Goal: Transaction & Acquisition: Book appointment/travel/reservation

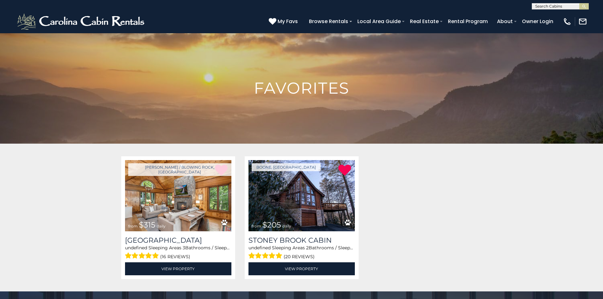
scroll to position [65, 0]
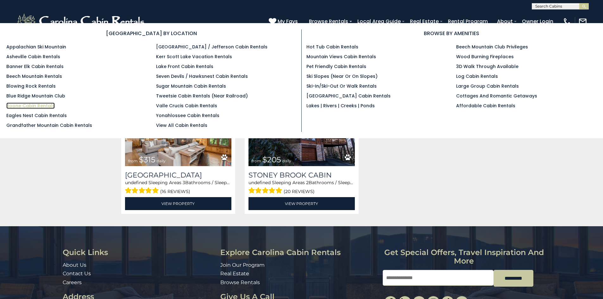
click at [40, 105] on link "Boone Cabin Rentals" at bounding box center [30, 106] width 48 height 6
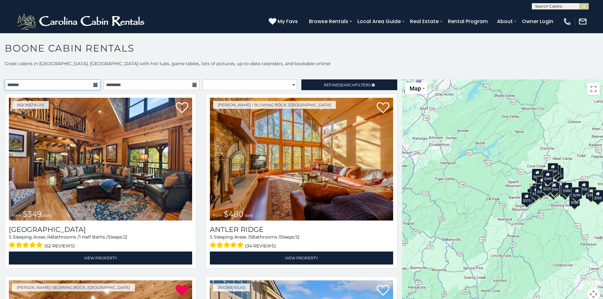
click at [51, 86] on input "text" at bounding box center [53, 84] width 96 height 11
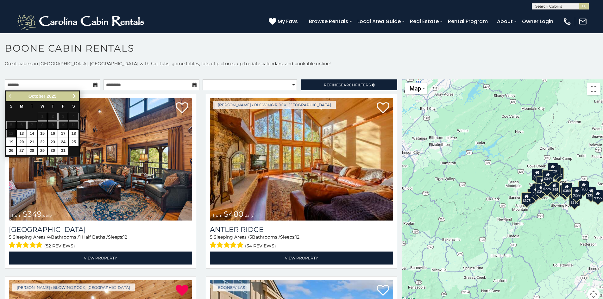
click at [78, 97] on link "Next" at bounding box center [74, 96] width 8 height 8
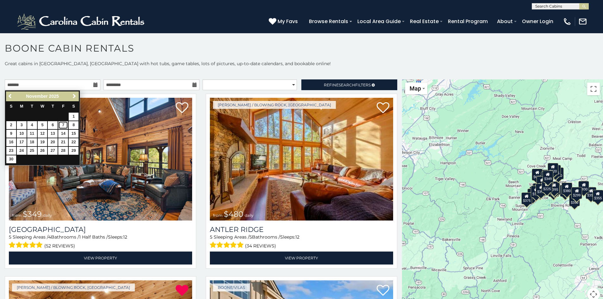
click at [62, 123] on link "7" at bounding box center [63, 125] width 10 height 8
type input "**********"
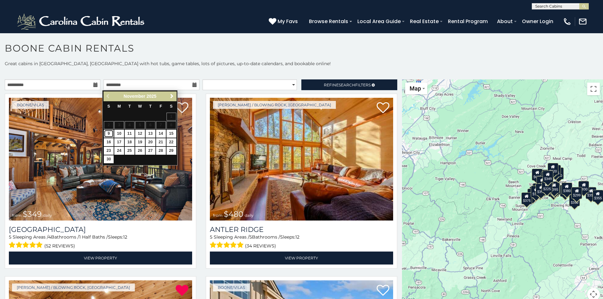
click at [109, 133] on link "9" at bounding box center [109, 134] width 10 height 8
type input "**********"
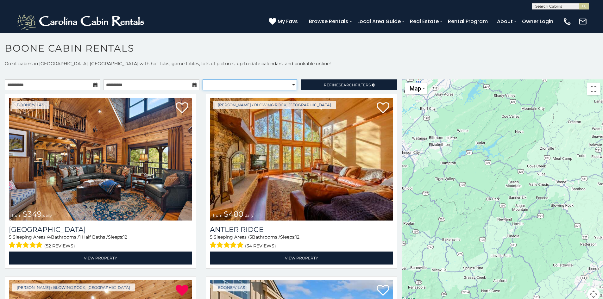
click at [247, 88] on select "**********" at bounding box center [250, 84] width 94 height 11
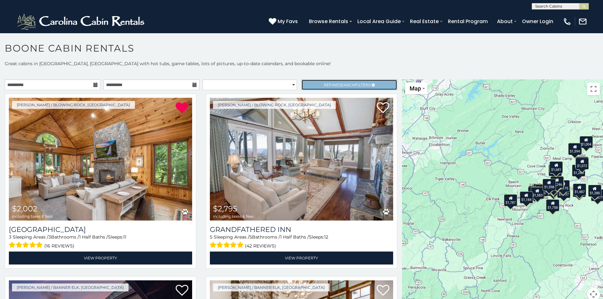
click at [324, 87] on span "Refine Search Filters" at bounding box center [347, 85] width 47 height 5
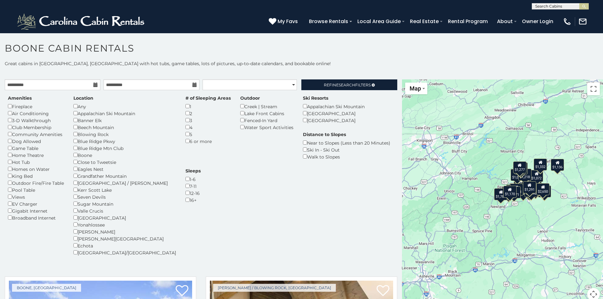
click at [10, 164] on div "Hot Tub" at bounding box center [36, 162] width 56 height 7
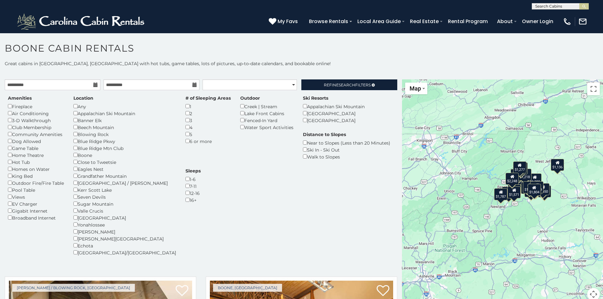
click at [77, 136] on div "Blowing Rock" at bounding box center [124, 134] width 103 height 7
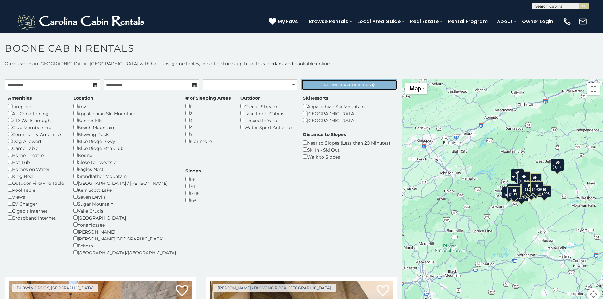
click at [324, 82] on link "Refine Search Filters" at bounding box center [349, 84] width 96 height 11
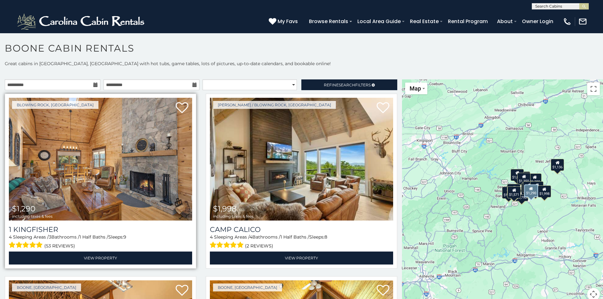
click img
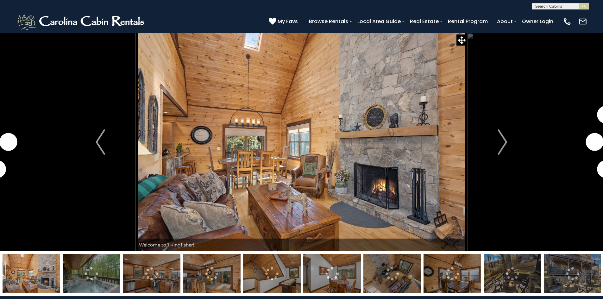
click at [503, 144] on img "Next" at bounding box center [503, 142] width 10 height 25
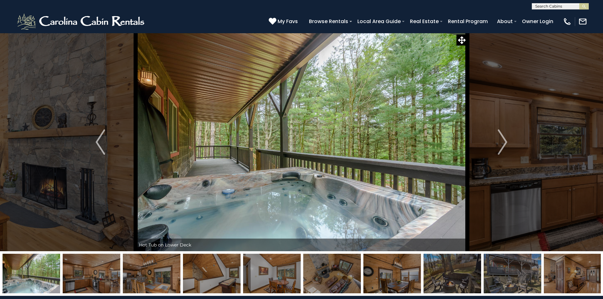
click at [503, 144] on img "Next" at bounding box center [503, 142] width 10 height 25
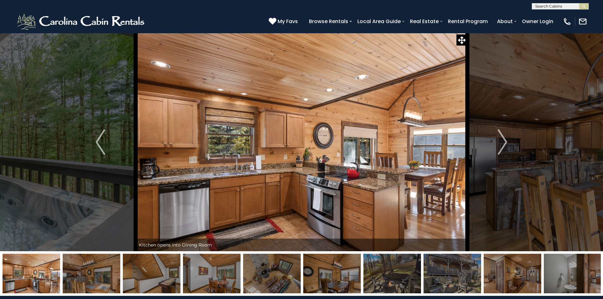
click at [503, 144] on img "Next" at bounding box center [503, 142] width 10 height 25
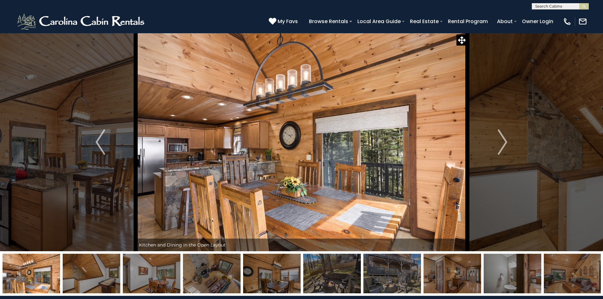
click at [503, 144] on img "Next" at bounding box center [503, 142] width 10 height 25
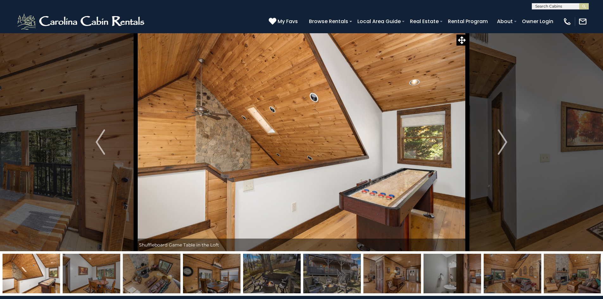
click at [503, 144] on img "Next" at bounding box center [503, 142] width 10 height 25
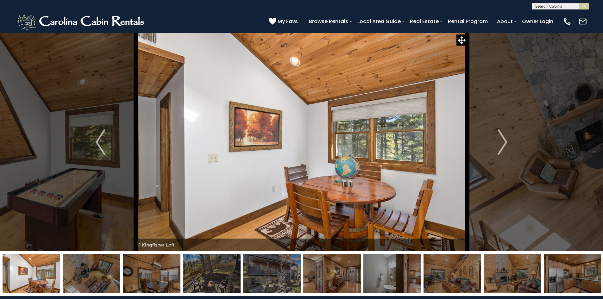
click at [503, 144] on img "Next" at bounding box center [503, 142] width 10 height 25
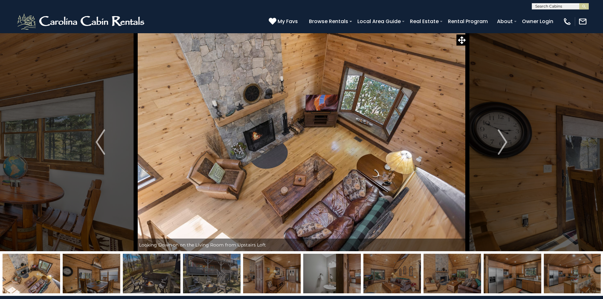
click at [503, 144] on img "Next" at bounding box center [503, 142] width 10 height 25
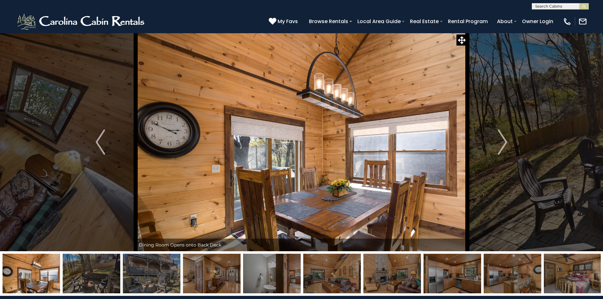
click at [503, 144] on img "Next" at bounding box center [503, 142] width 10 height 25
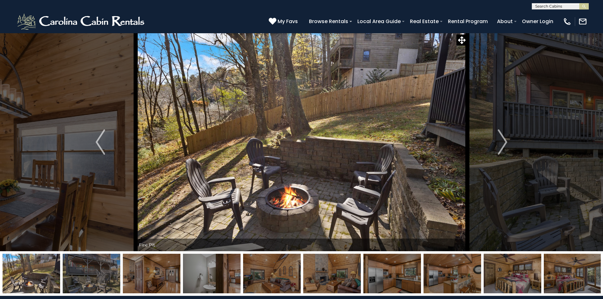
click at [503, 144] on img "Next" at bounding box center [503, 142] width 10 height 25
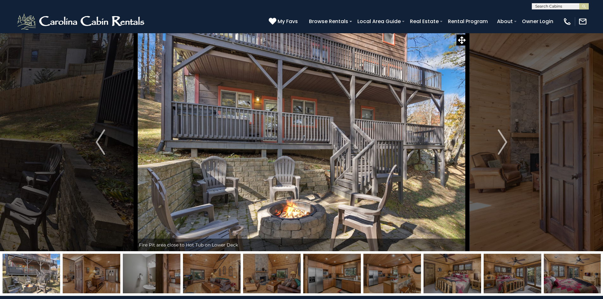
click at [503, 144] on img "Next" at bounding box center [503, 142] width 10 height 25
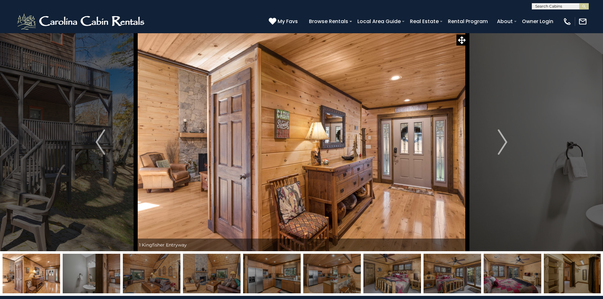
click at [503, 144] on img "Next" at bounding box center [503, 142] width 10 height 25
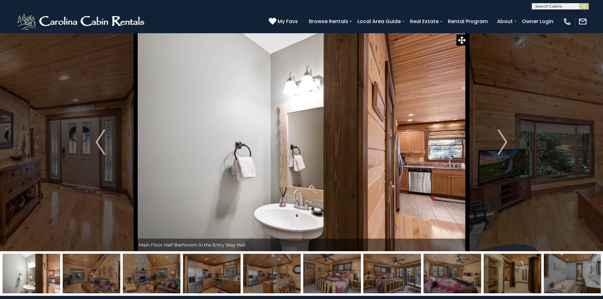
click at [503, 144] on img "Next" at bounding box center [503, 142] width 10 height 25
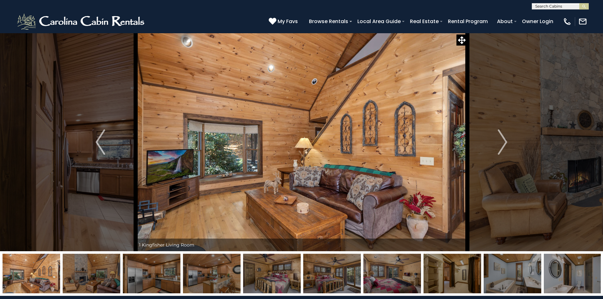
click at [503, 144] on img "Next" at bounding box center [503, 142] width 10 height 25
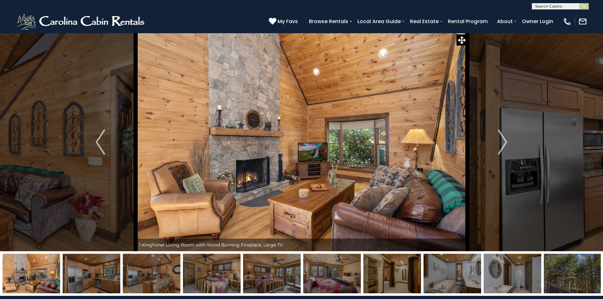
click at [503, 144] on img "Next" at bounding box center [503, 142] width 10 height 25
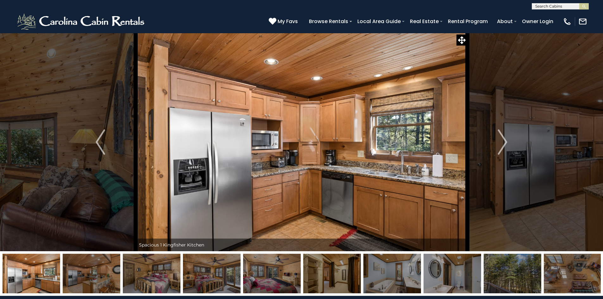
click at [503, 144] on img "Next" at bounding box center [503, 142] width 10 height 25
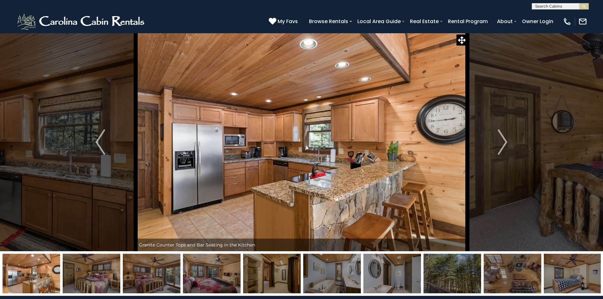
click at [503, 144] on img "Next" at bounding box center [503, 142] width 10 height 25
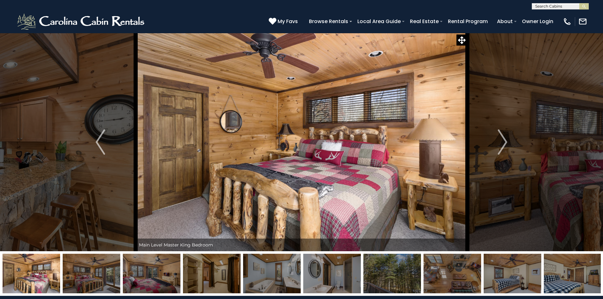
click at [503, 144] on img "Next" at bounding box center [503, 142] width 10 height 25
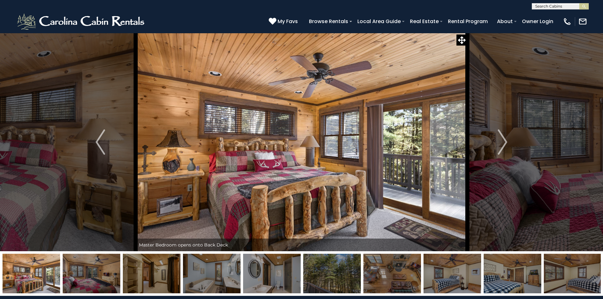
click at [503, 144] on img "Next" at bounding box center [503, 142] width 10 height 25
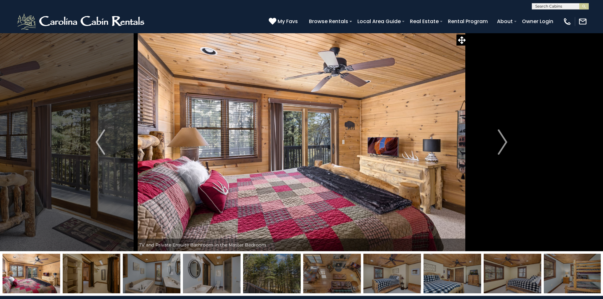
click at [503, 144] on img "Next" at bounding box center [503, 142] width 10 height 25
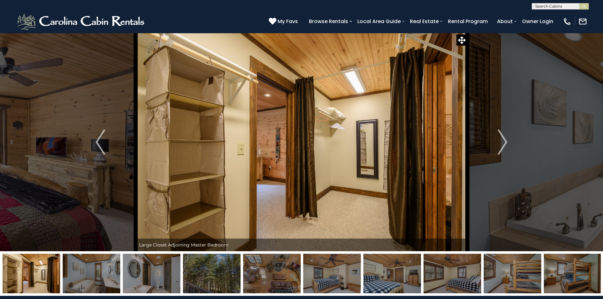
click at [503, 144] on img "Next" at bounding box center [503, 142] width 10 height 25
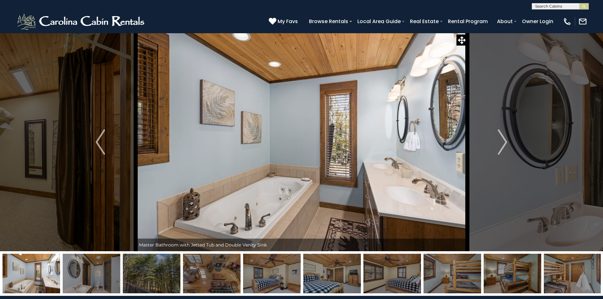
click at [503, 144] on img "Next" at bounding box center [503, 142] width 10 height 25
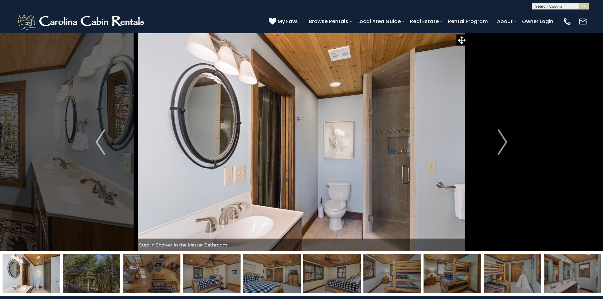
click at [503, 144] on img "Next" at bounding box center [503, 142] width 10 height 25
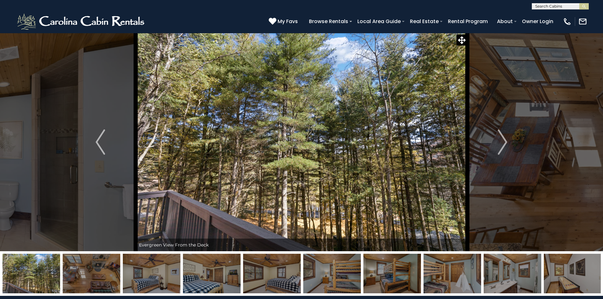
click at [503, 144] on img "Next" at bounding box center [503, 142] width 10 height 25
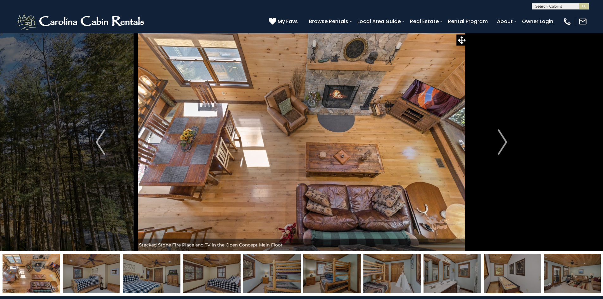
click at [503, 144] on img "Next" at bounding box center [503, 142] width 10 height 25
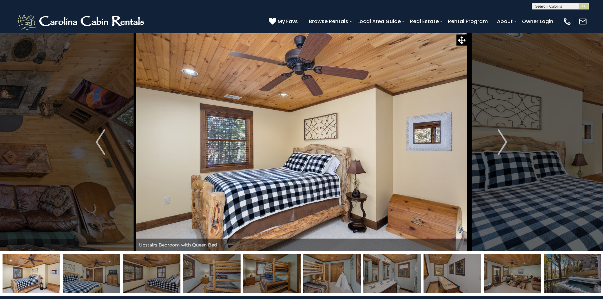
click at [503, 144] on img "Next" at bounding box center [503, 142] width 10 height 25
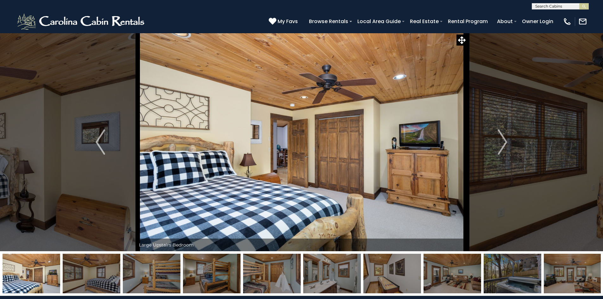
click at [503, 144] on img "Next" at bounding box center [503, 142] width 10 height 25
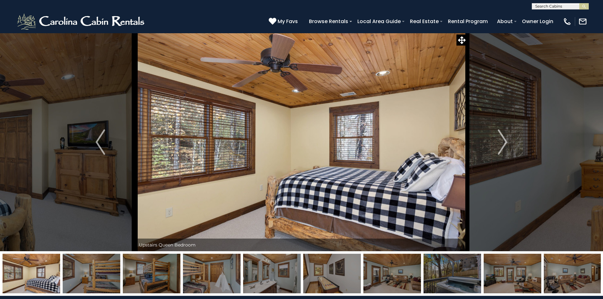
click at [503, 144] on img "Next" at bounding box center [503, 142] width 10 height 25
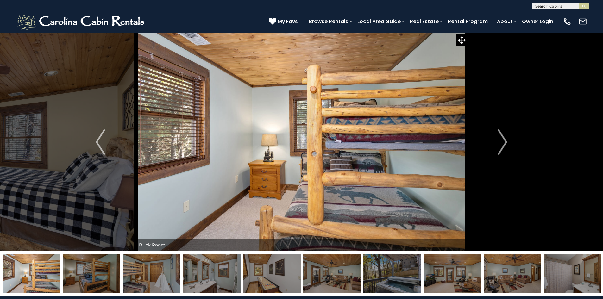
click at [503, 144] on img "Next" at bounding box center [503, 142] width 10 height 25
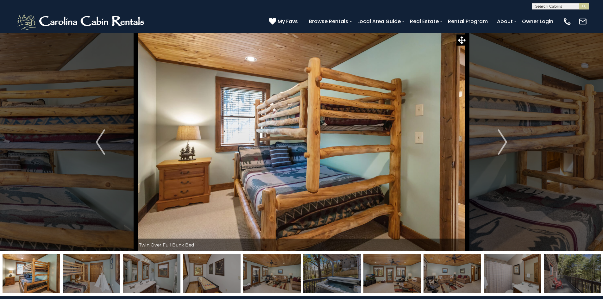
click at [503, 144] on img "Next" at bounding box center [503, 142] width 10 height 25
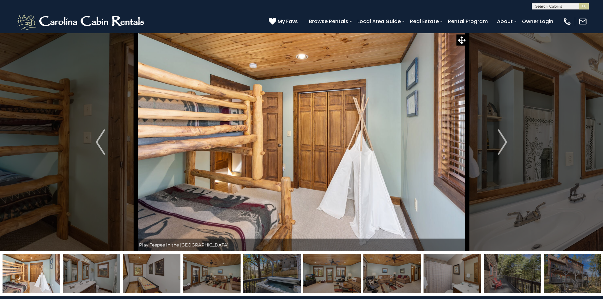
click at [503, 144] on img "Next" at bounding box center [503, 142] width 10 height 25
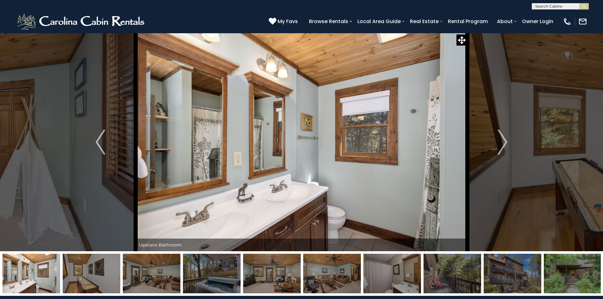
click at [503, 144] on img "Next" at bounding box center [503, 142] width 10 height 25
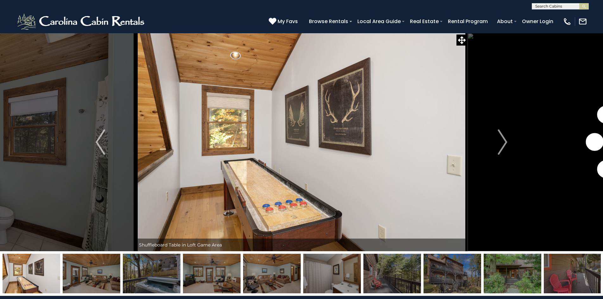
click at [503, 144] on img "Next" at bounding box center [503, 142] width 10 height 25
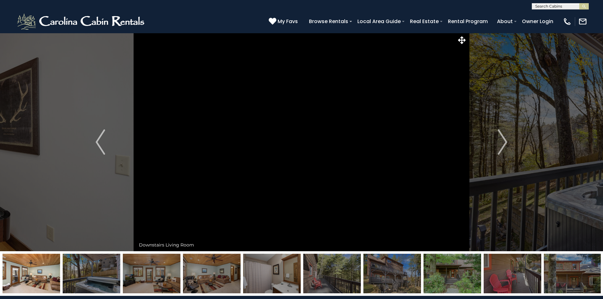
click at [503, 144] on img "Next" at bounding box center [503, 142] width 10 height 25
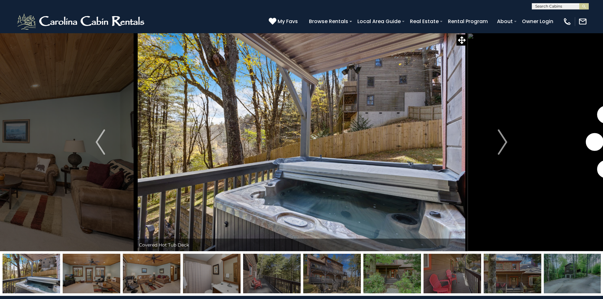
click at [503, 144] on img "Next" at bounding box center [503, 142] width 10 height 25
